Goal: Task Accomplishment & Management: Manage account settings

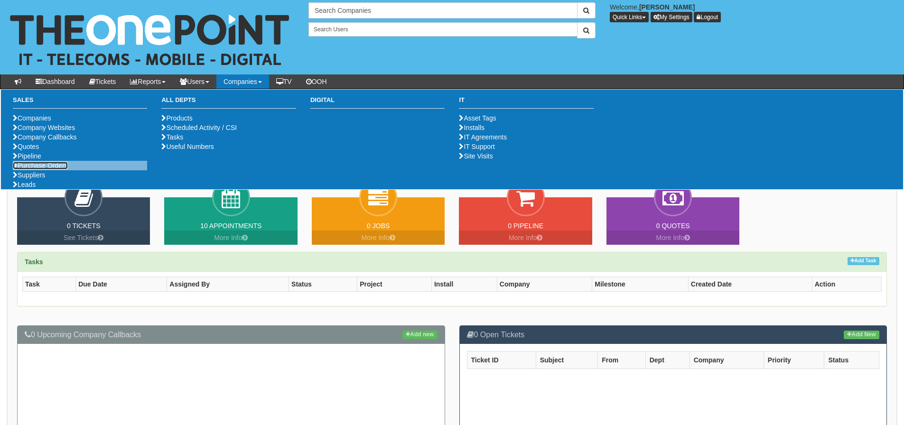
click at [54, 169] on link "Purchase Orders" at bounding box center [40, 166] width 55 height 8
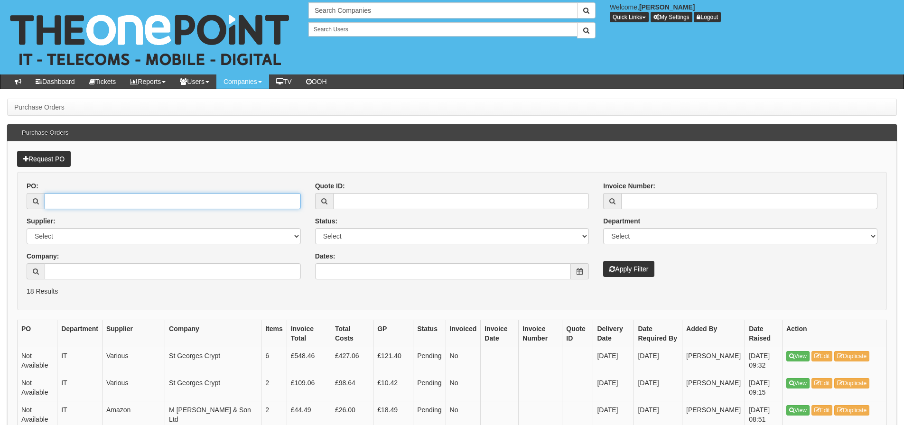
click at [140, 205] on input "PO:" at bounding box center [173, 201] width 256 height 16
type input "16111"
click at [603, 261] on button "Apply Filter" at bounding box center [628, 269] width 51 height 16
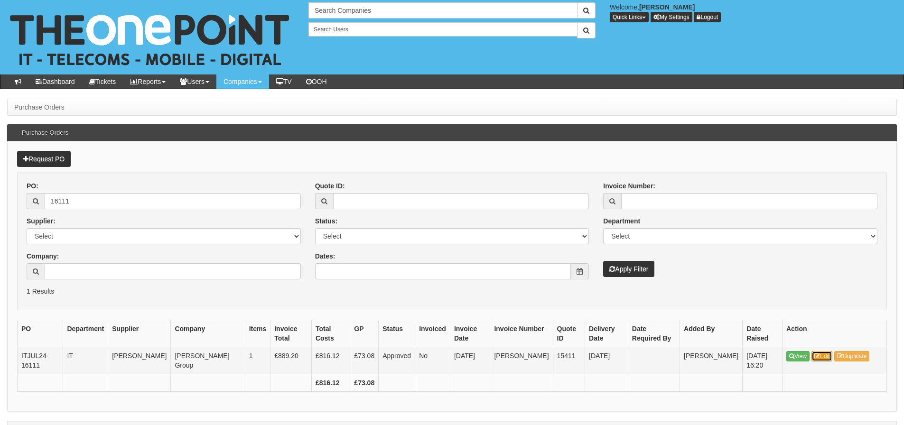
click at [831, 352] on link "Edit" at bounding box center [821, 356] width 21 height 10
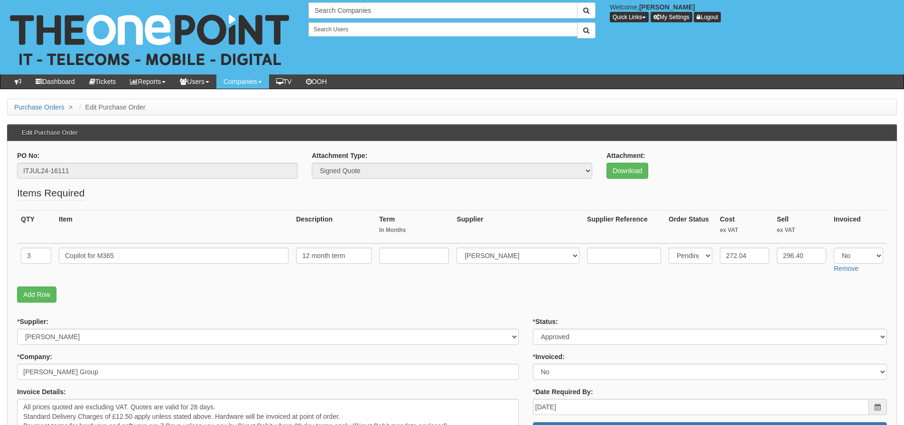
click at [437, 302] on p "Add Row" at bounding box center [452, 295] width 870 height 16
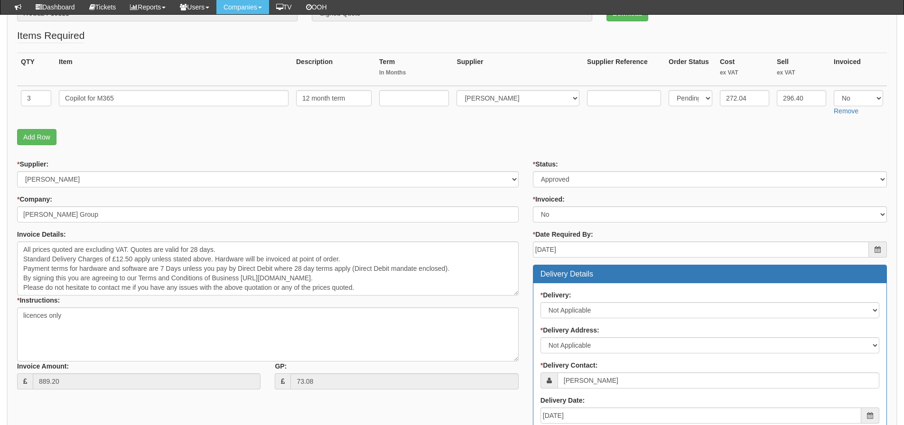
scroll to position [142, 0]
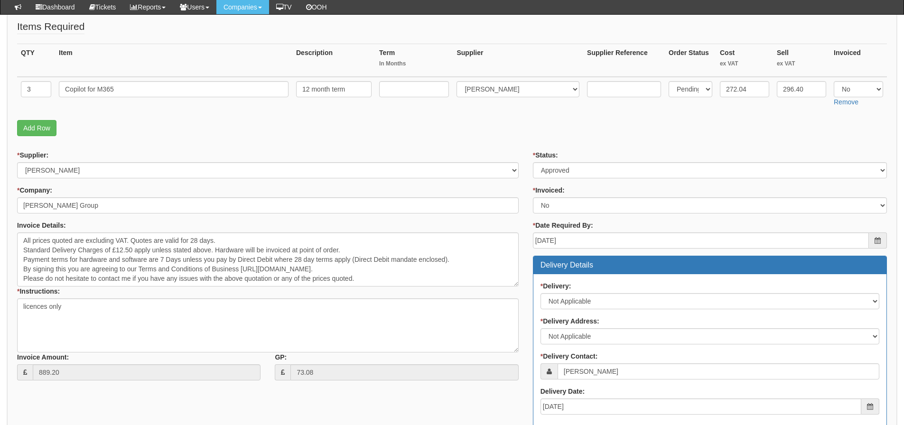
click at [741, 135] on p "Add Row" at bounding box center [452, 128] width 870 height 16
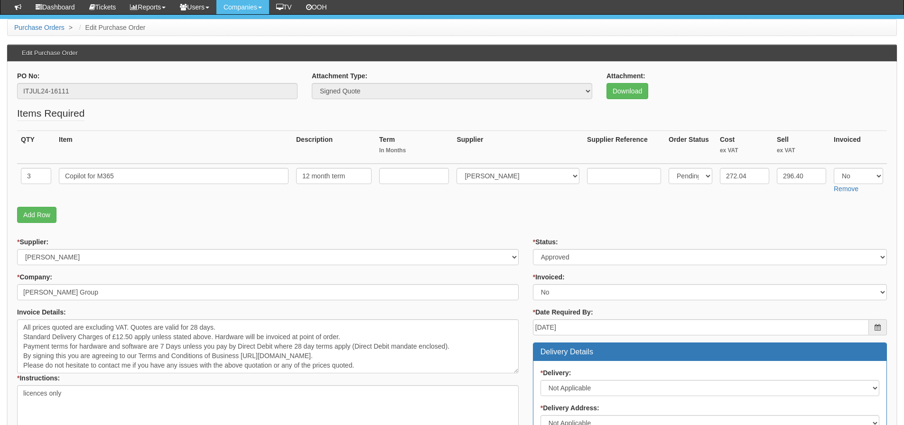
scroll to position [41, 0]
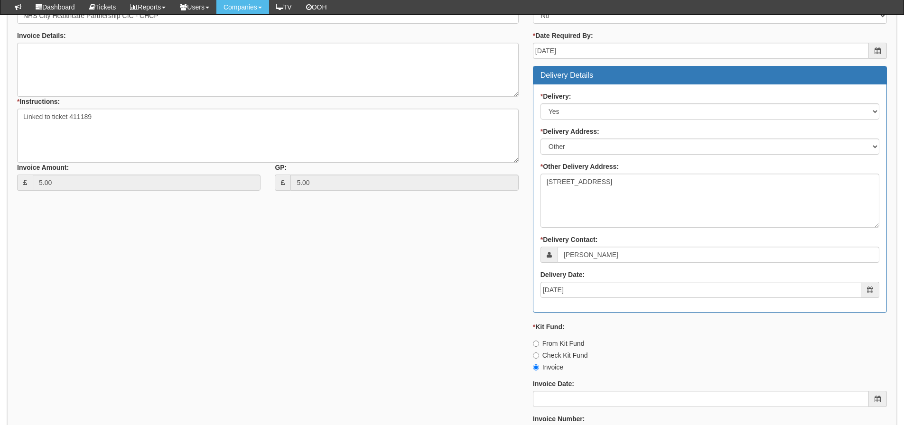
scroll to position [157, 0]
